Goal: Check status: Check status

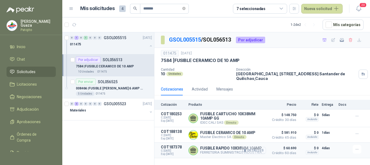
click at [252, 151] on button "Detalles" at bounding box center [253, 149] width 25 height 7
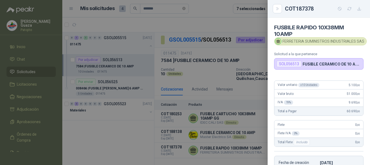
click at [271, 12] on div "COT187378" at bounding box center [319, 9] width 102 height 18
click at [279, 5] on button "Close" at bounding box center [277, 8] width 9 height 9
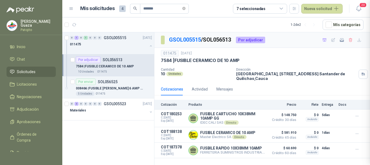
scroll to position [124, 0]
click at [29, 72] on span "Solicitudes" at bounding box center [26, 72] width 19 height 6
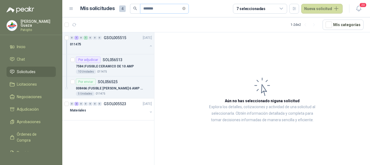
click at [189, 7] on span "*******" at bounding box center [164, 9] width 49 height 10
click at [189, 8] on span "*******" at bounding box center [164, 9] width 49 height 10
click at [186, 9] on icon "close-circle" at bounding box center [183, 8] width 3 height 3
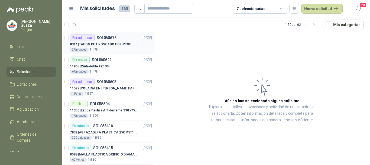
click at [125, 46] on p "8314 | TAPON DE 1 ROSCADO POLIPROPILENO - HEMBRA NPT" at bounding box center [103, 44] width 67 height 5
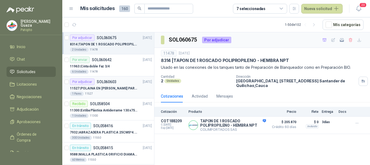
click at [112, 81] on p "SOL060603" at bounding box center [107, 82] width 20 height 4
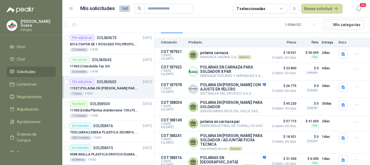
scroll to position [74, 0]
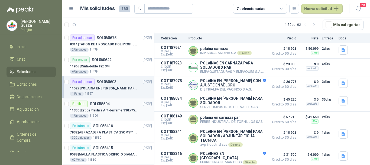
click at [115, 99] on article "Recibido SOL058504 [DATE] 11300 | Estiba Plástica Antiderrame 130 x75 CM - Capa…" at bounding box center [108, 109] width 92 height 22
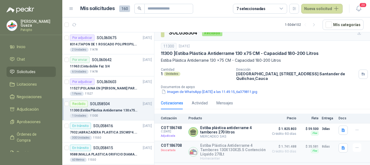
scroll to position [5, 0]
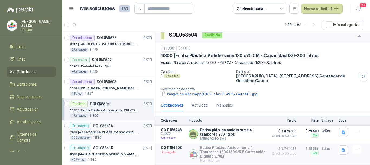
click at [122, 124] on div "En [PERSON_NAME] SOL058416 [DATE]" at bounding box center [111, 125] width 82 height 7
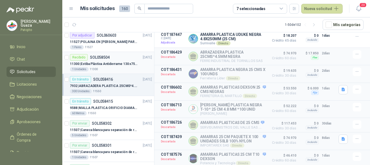
scroll to position [54, 0]
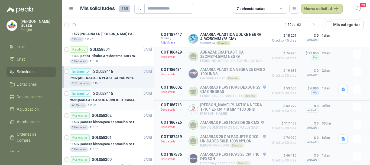
click at [94, 94] on p "SOL058415" at bounding box center [103, 93] width 20 height 4
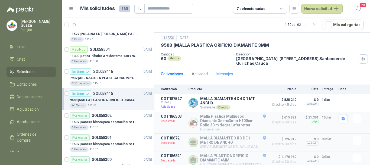
scroll to position [40, 0]
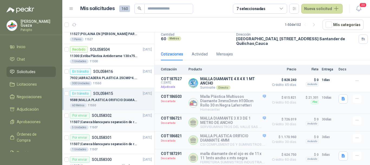
click at [111, 114] on p "SOL058302" at bounding box center [102, 115] width 20 height 4
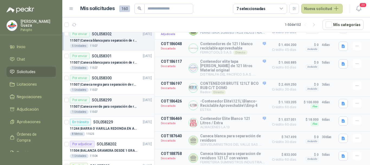
scroll to position [163, 0]
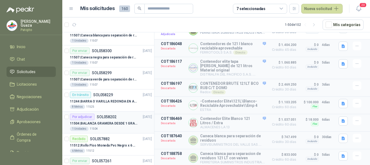
click at [110, 114] on div "Por adjudicar SOL058202" at bounding box center [93, 116] width 47 height 7
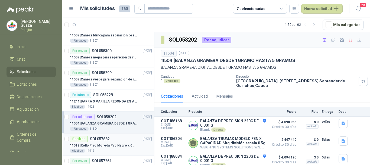
click at [125, 147] on p "11512 | [PERSON_NAME] Pvc Negro x 6 metros" at bounding box center [103, 145] width 67 height 5
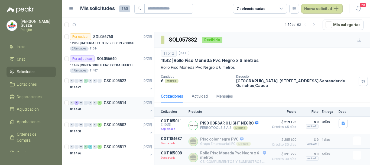
scroll to position [651, 0]
